Goal: Task Accomplishment & Management: Use online tool/utility

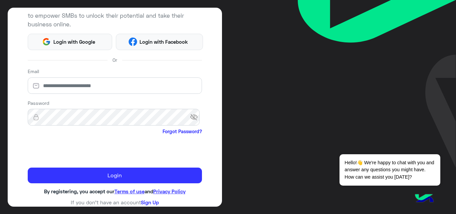
scroll to position [78, 0]
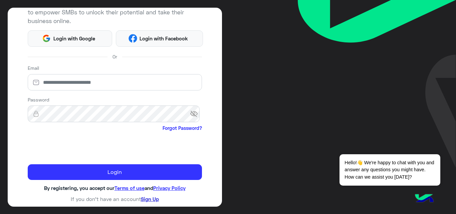
click at [152, 197] on link "Sign Up" at bounding box center [150, 199] width 18 height 6
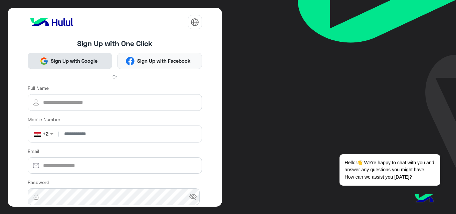
click at [77, 56] on button "Sign Up with Google" at bounding box center [70, 61] width 85 height 16
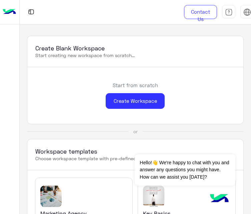
drag, startPoint x: 307, startPoint y: 191, endPoint x: 226, endPoint y: 26, distance: 184.0
click at [226, 26] on div "Create Blank Workspace Start creating new workspace from scratch... Start from …" at bounding box center [136, 119] width 232 height 190
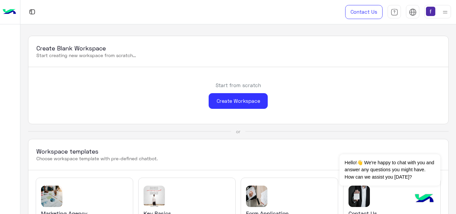
click at [445, 12] on img at bounding box center [445, 12] width 8 height 8
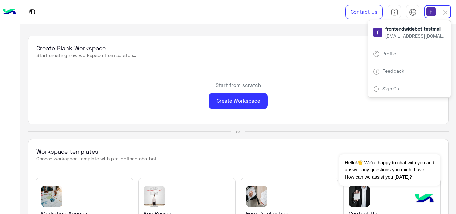
click at [401, 88] on span "Sign Out" at bounding box center [391, 89] width 24 height 6
click at [384, 88] on link "Sign Out" at bounding box center [391, 89] width 19 height 6
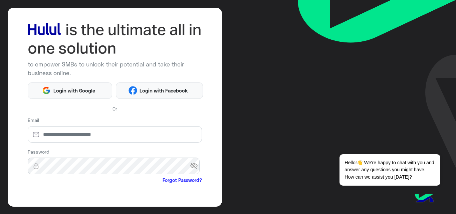
scroll to position [78, 0]
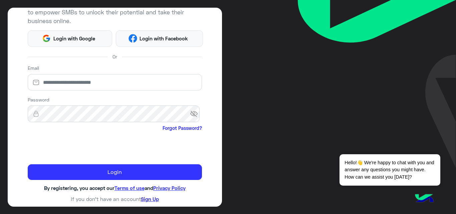
click at [153, 197] on link "Sign Up" at bounding box center [150, 199] width 18 height 6
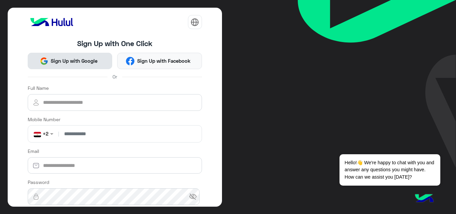
click at [79, 61] on span "Sign Up with Google" at bounding box center [74, 61] width 52 height 8
